Goal: Information Seeking & Learning: Learn about a topic

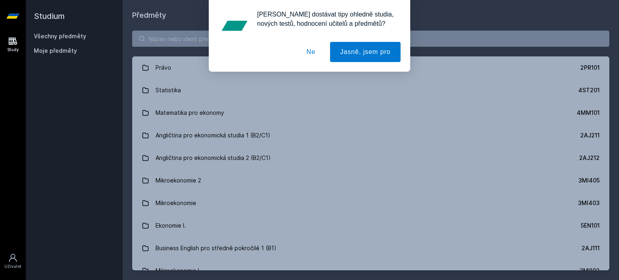
click at [167, 38] on div "[PERSON_NAME] dostávat tipy ohledně studia, nových testů, hodnocení učitelů a p…" at bounding box center [309, 36] width 619 height 72
click at [319, 57] on button "Ne" at bounding box center [310, 52] width 29 height 20
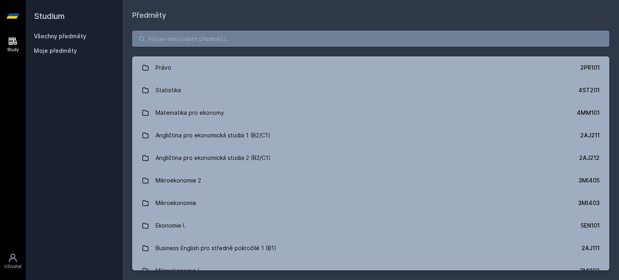
click at [168, 42] on input "search" at bounding box center [370, 39] width 477 height 16
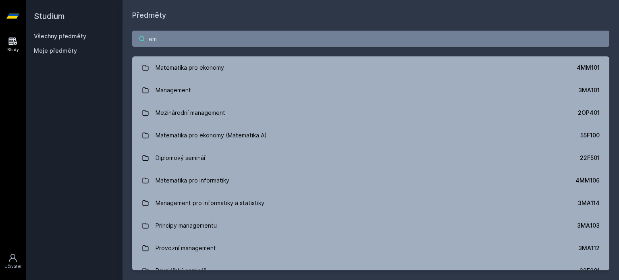
type input "e"
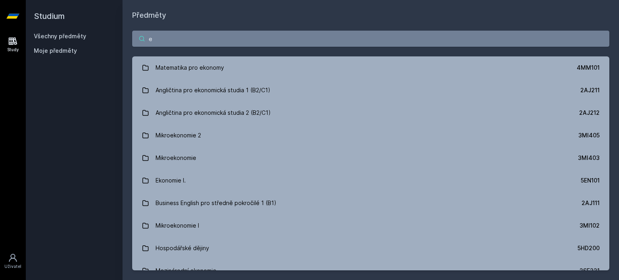
type input "e"
paste input "1FP414"
type input "1FP414"
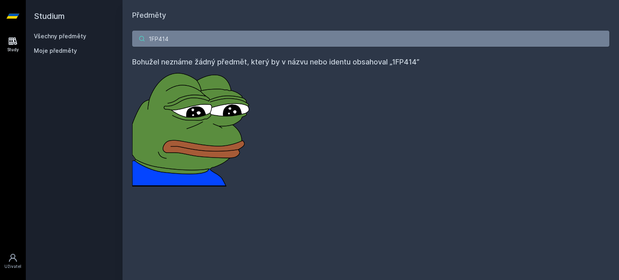
drag, startPoint x: 188, startPoint y: 34, endPoint x: 87, endPoint y: 12, distance: 103.9
click at [87, 12] on div "Studium Všechny předměty Moje předměty Předměty 1FP414 Bohužel neznáme žádný př…" at bounding box center [322, 140] width 593 height 280
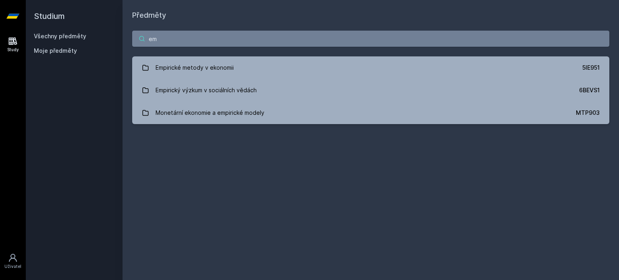
type input "e"
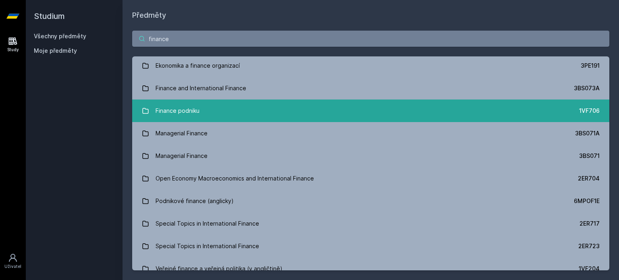
scroll to position [565, 0]
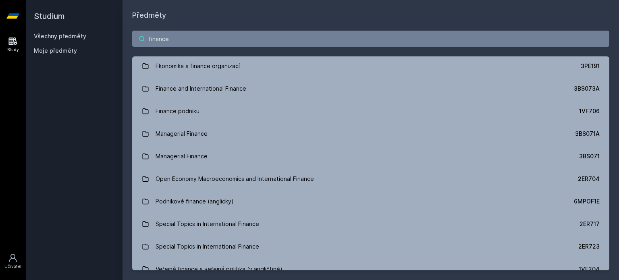
drag, startPoint x: 199, startPoint y: 31, endPoint x: 0, endPoint y: 54, distance: 199.8
click at [0, 54] on div "Study Uživatel Studium Všechny předměty Moje předměty Předměty finance Osobní a…" at bounding box center [309, 140] width 619 height 280
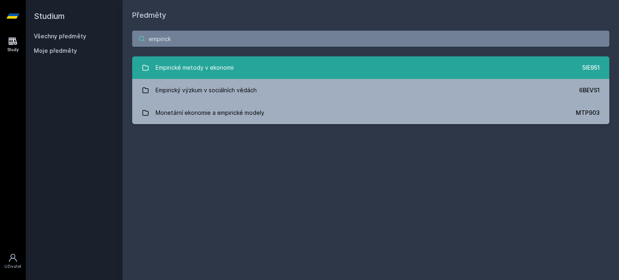
type input "empirick"
click at [159, 64] on div "Empirické metody v ekonomii" at bounding box center [194, 68] width 78 height 16
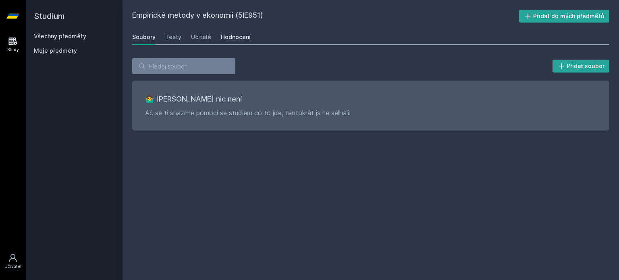
click at [246, 34] on div "Hodnocení" at bounding box center [236, 37] width 30 height 8
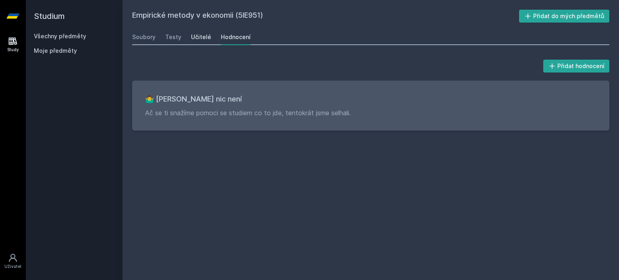
click at [192, 32] on link "Učitelé" at bounding box center [201, 37] width 20 height 16
click at [171, 36] on div "Testy" at bounding box center [173, 37] width 16 height 8
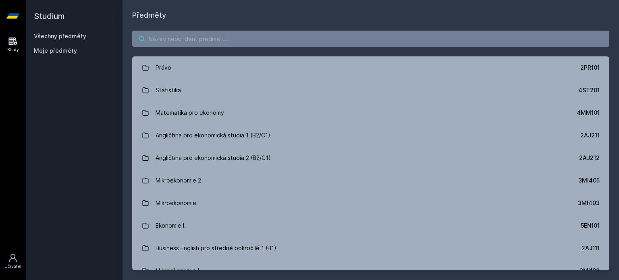
click at [181, 36] on input "search" at bounding box center [370, 39] width 477 height 16
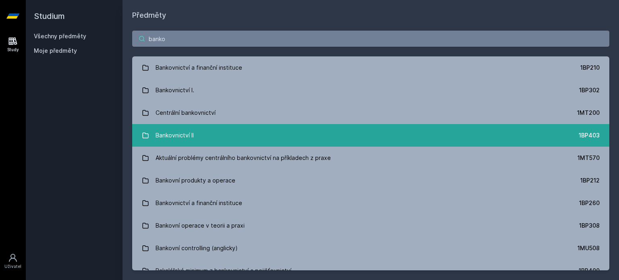
type input "banko"
click at [200, 133] on link "Bankovnictví II 1BP403" at bounding box center [370, 135] width 477 height 23
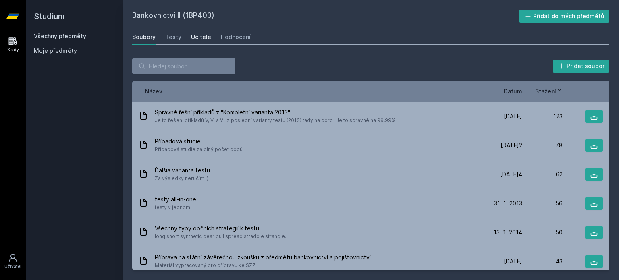
click at [201, 37] on div "Učitelé" at bounding box center [201, 37] width 20 height 8
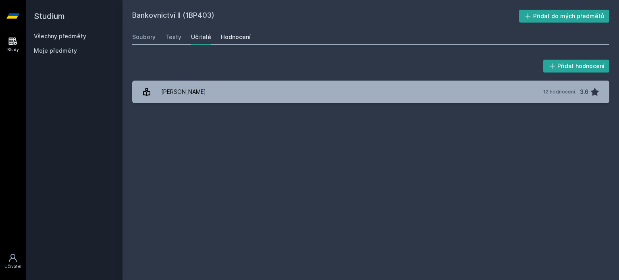
click at [221, 35] on div "Hodnocení" at bounding box center [236, 37] width 30 height 8
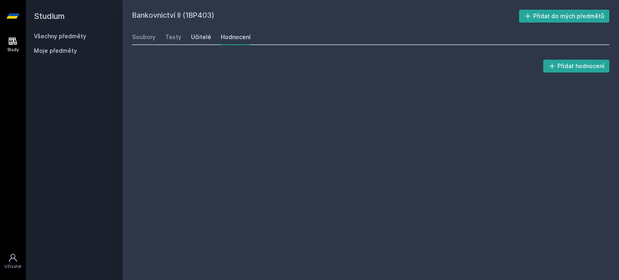
click at [200, 39] on div "Učitelé" at bounding box center [201, 37] width 20 height 8
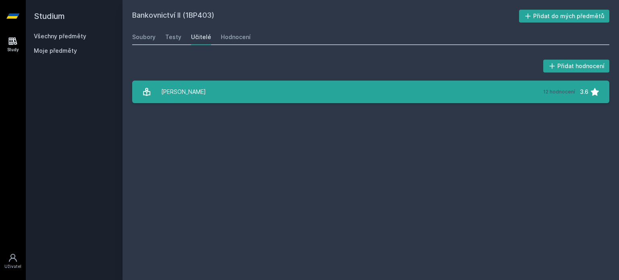
click at [198, 85] on link "[PERSON_NAME] 12 hodnocení 3.6" at bounding box center [370, 92] width 477 height 23
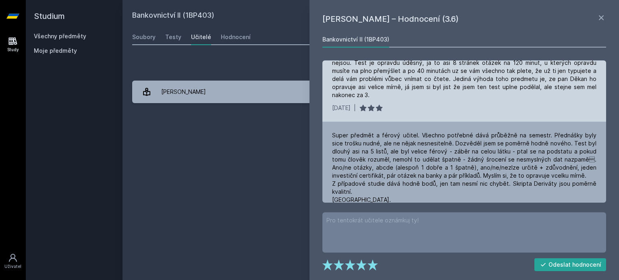
scroll to position [340, 0]
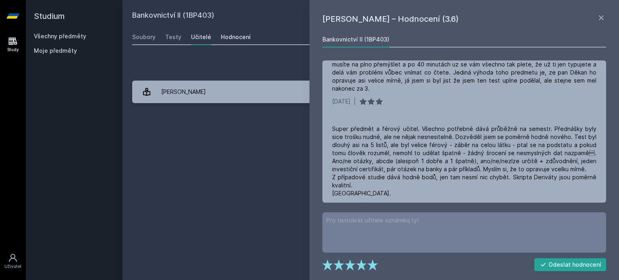
click at [234, 38] on div "Hodnocení" at bounding box center [236, 37] width 30 height 8
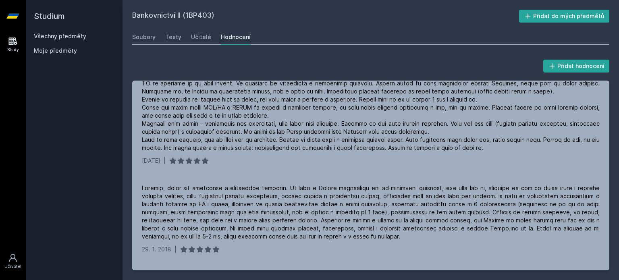
scroll to position [269, 0]
click at [174, 40] on div "Testy" at bounding box center [173, 37] width 16 height 8
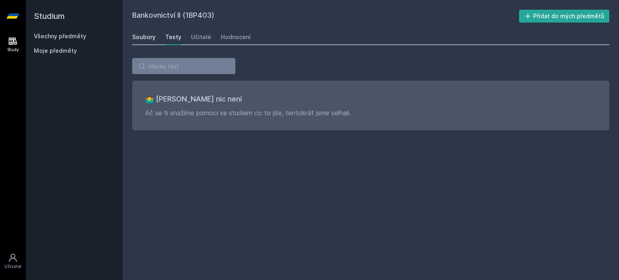
click at [149, 43] on link "Soubory" at bounding box center [143, 37] width 23 height 16
